Goal: Check status

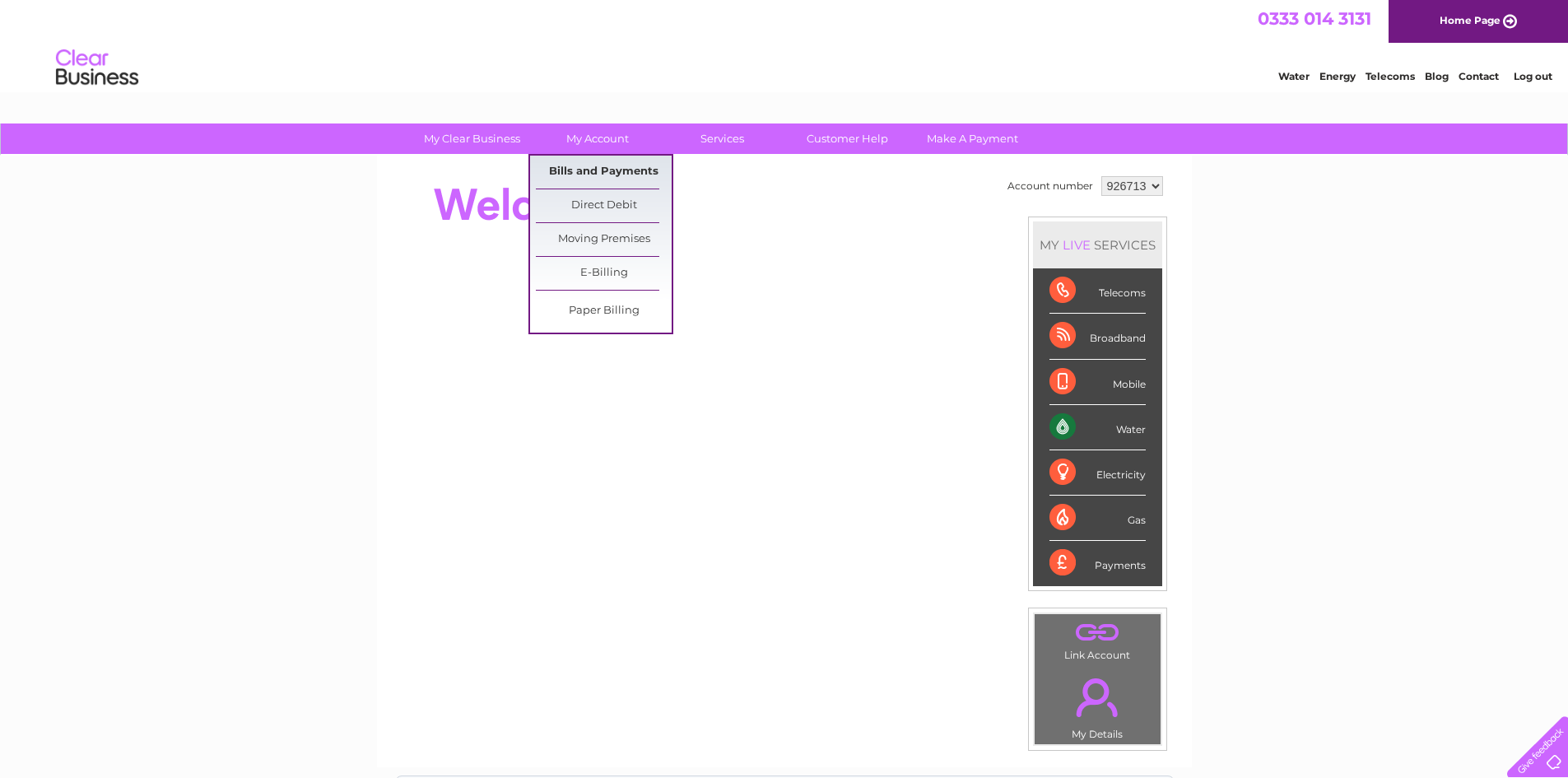
click at [615, 160] on link "Bills and Payments" at bounding box center [603, 172] width 136 height 33
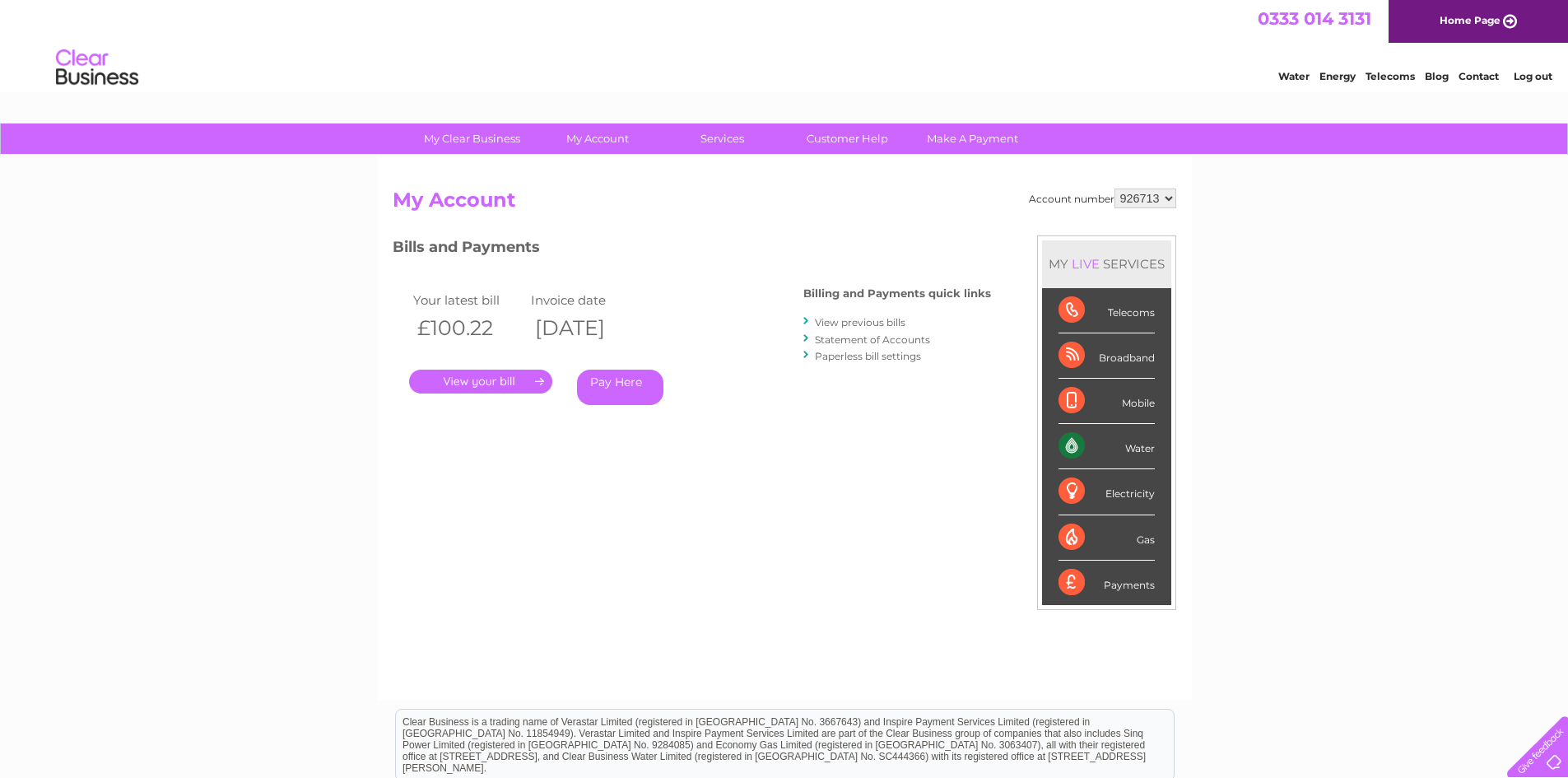
click at [517, 371] on link "." at bounding box center [481, 381] width 144 height 24
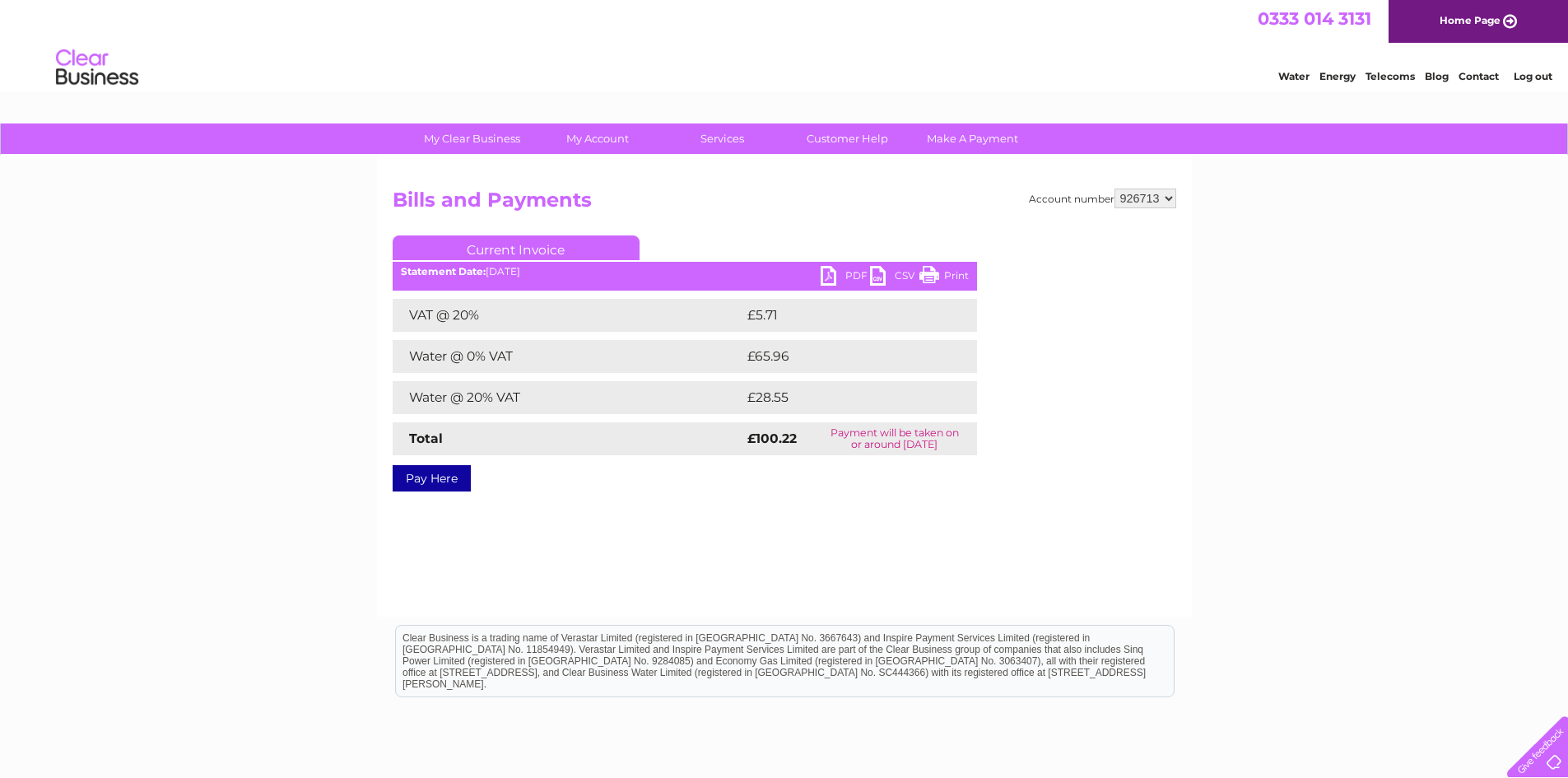
click at [826, 281] on link "PDF" at bounding box center [846, 278] width 49 height 24
